Goal: Find specific page/section: Find specific page/section

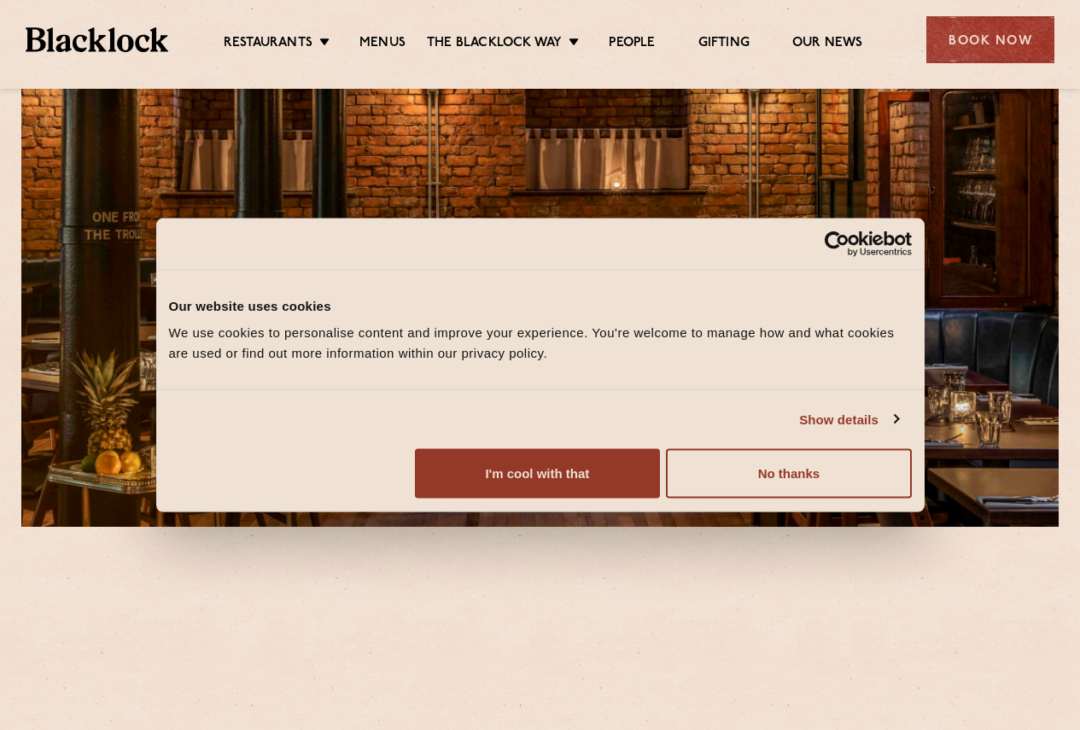
scroll to position [427, 0]
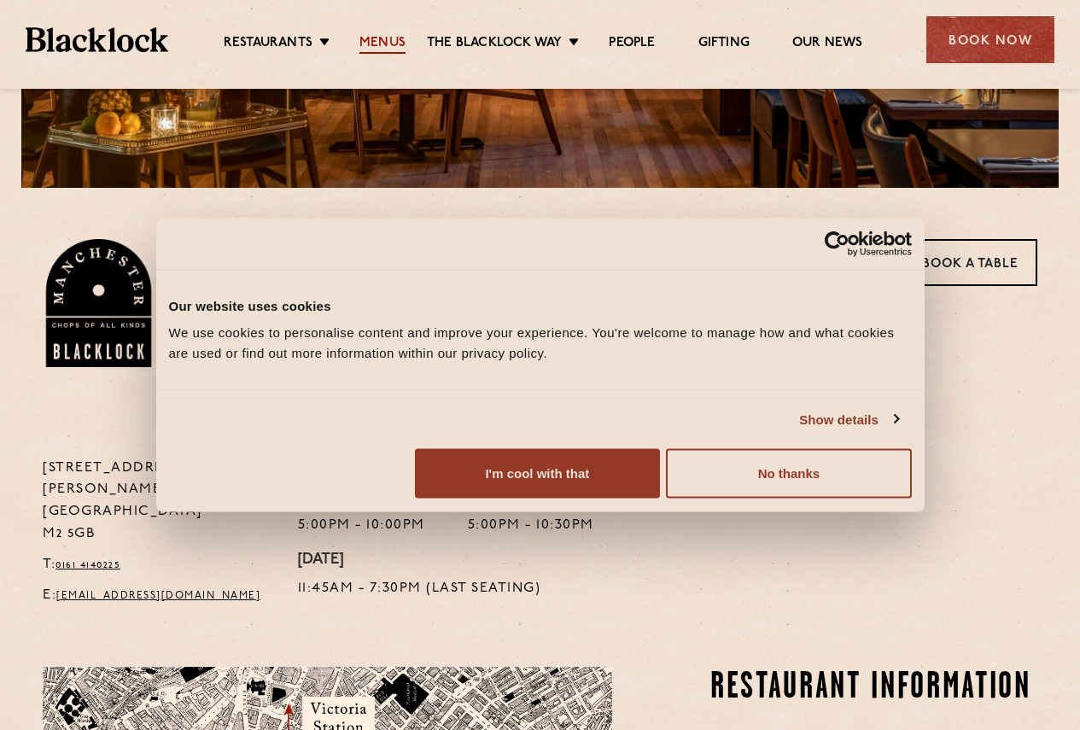
click at [363, 38] on link "Menus" at bounding box center [382, 44] width 46 height 19
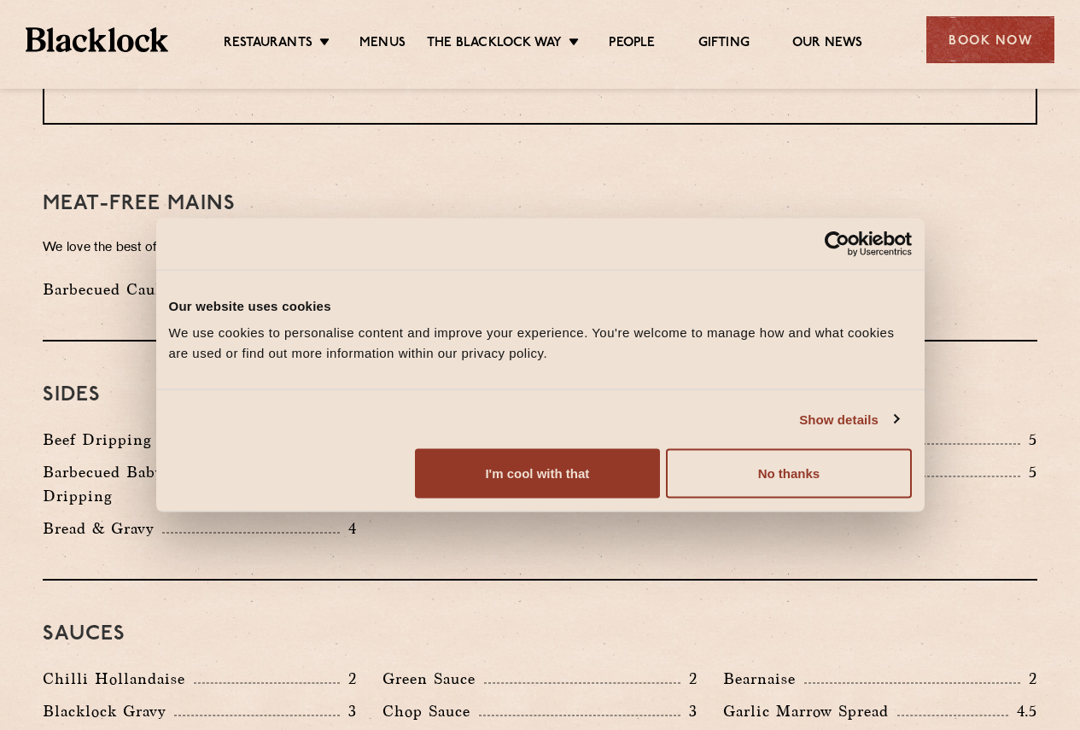
scroll to position [2097, 0]
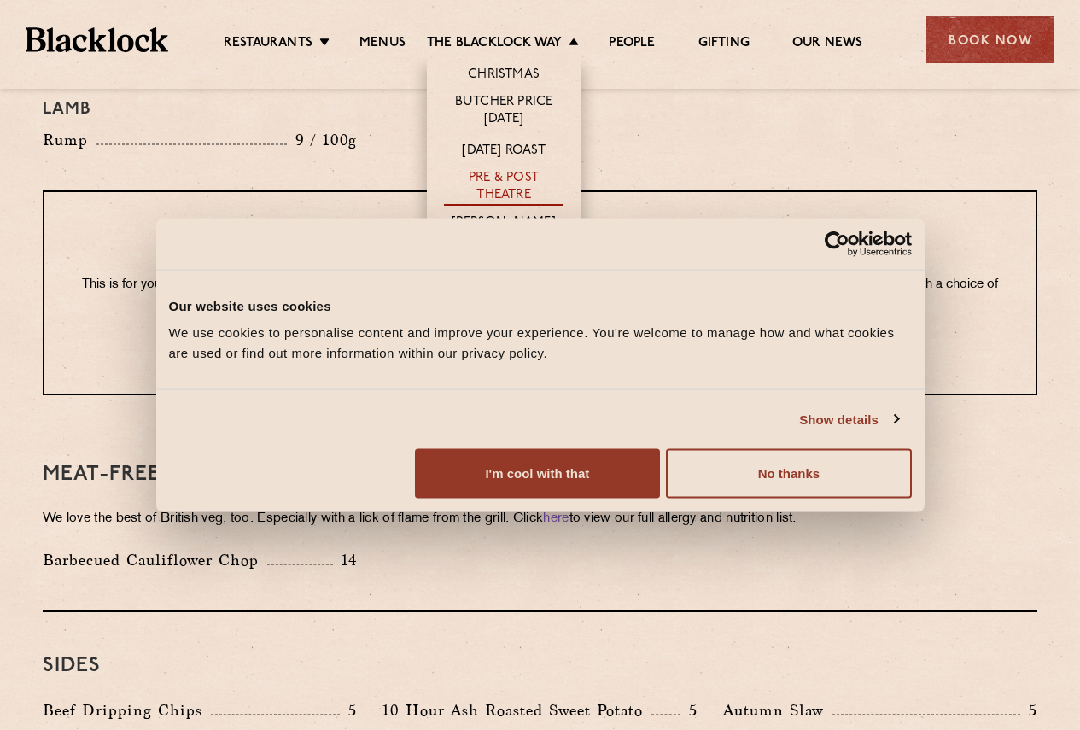
click at [480, 179] on link "Pre & Post Theatre" at bounding box center [503, 188] width 119 height 36
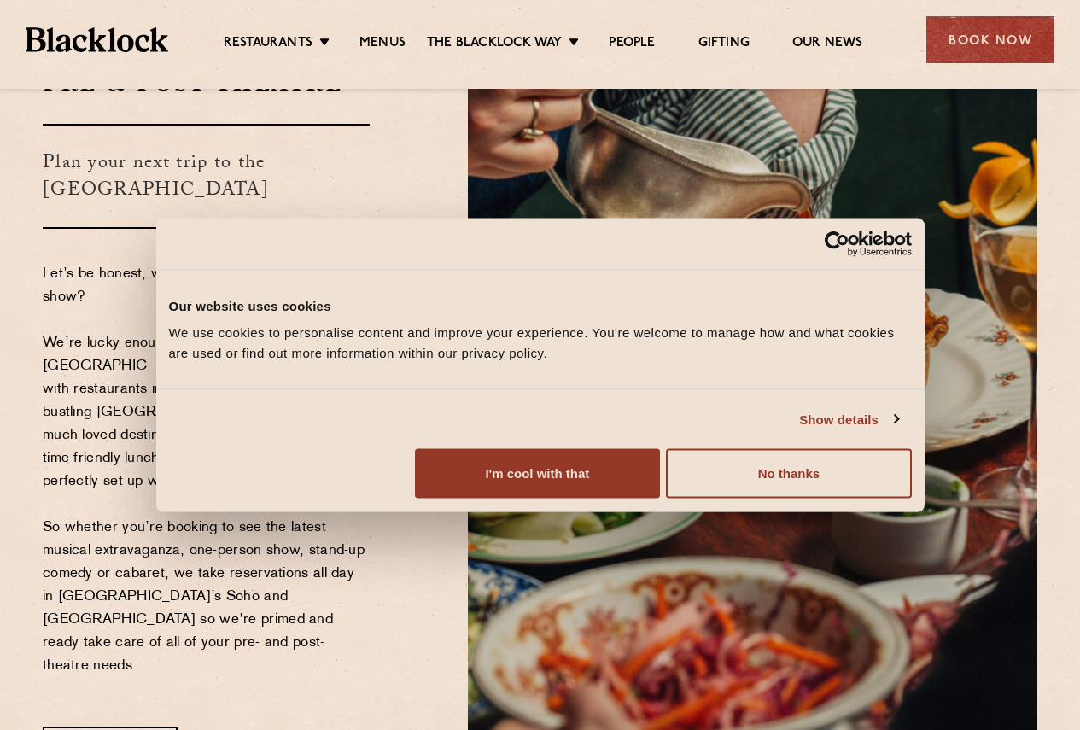
scroll to position [256, 0]
